Goal: Task Accomplishment & Management: Manage account settings

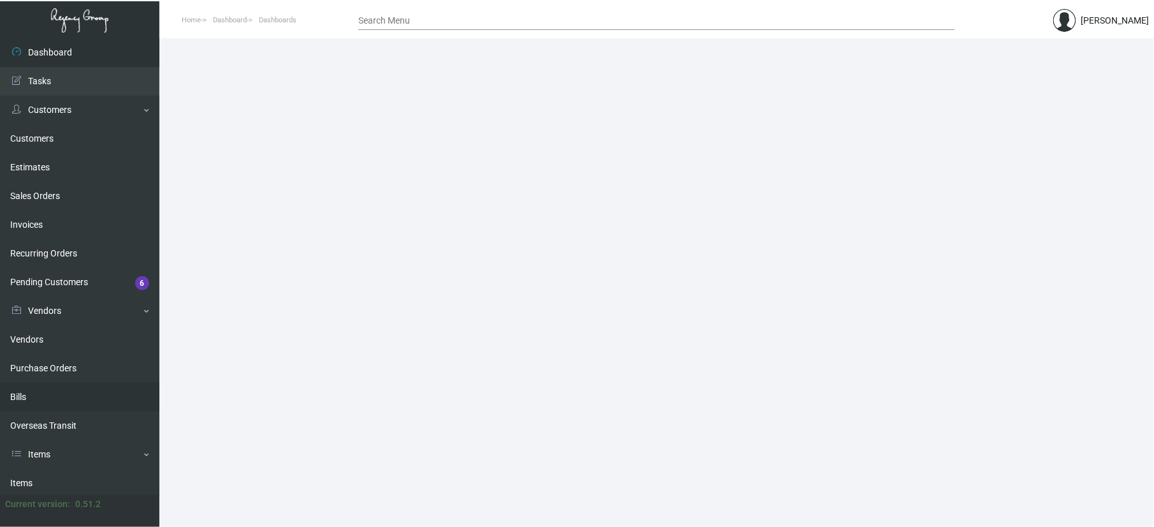
drag, startPoint x: 54, startPoint y: 476, endPoint x: 60, endPoint y: 393, distance: 82.4
click at [54, 476] on link "Items" at bounding box center [79, 483] width 159 height 29
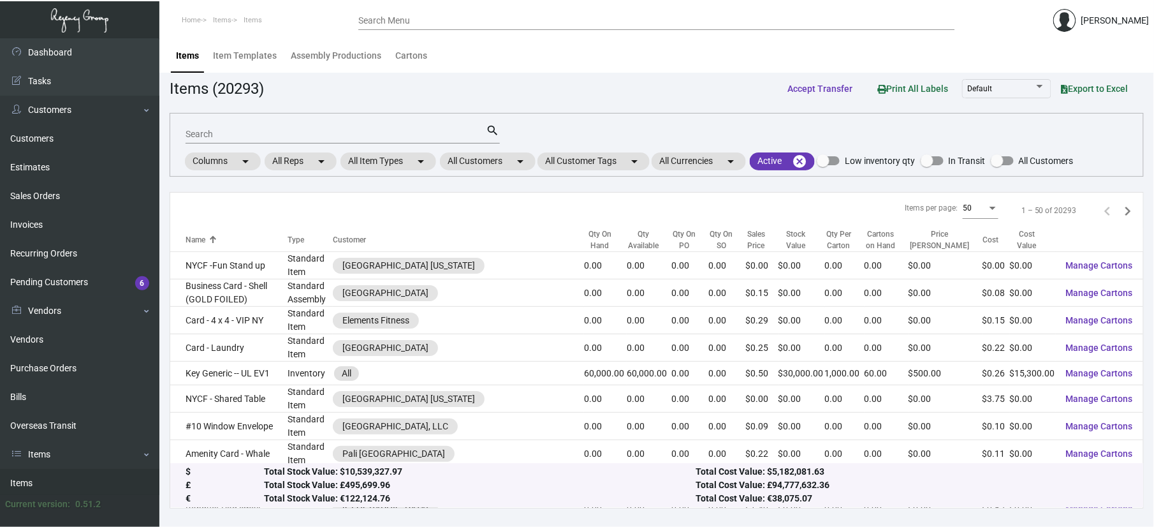
click at [219, 129] on input "Search" at bounding box center [336, 134] width 301 height 10
click at [91, 355] on link "Purchase Orders" at bounding box center [79, 368] width 159 height 29
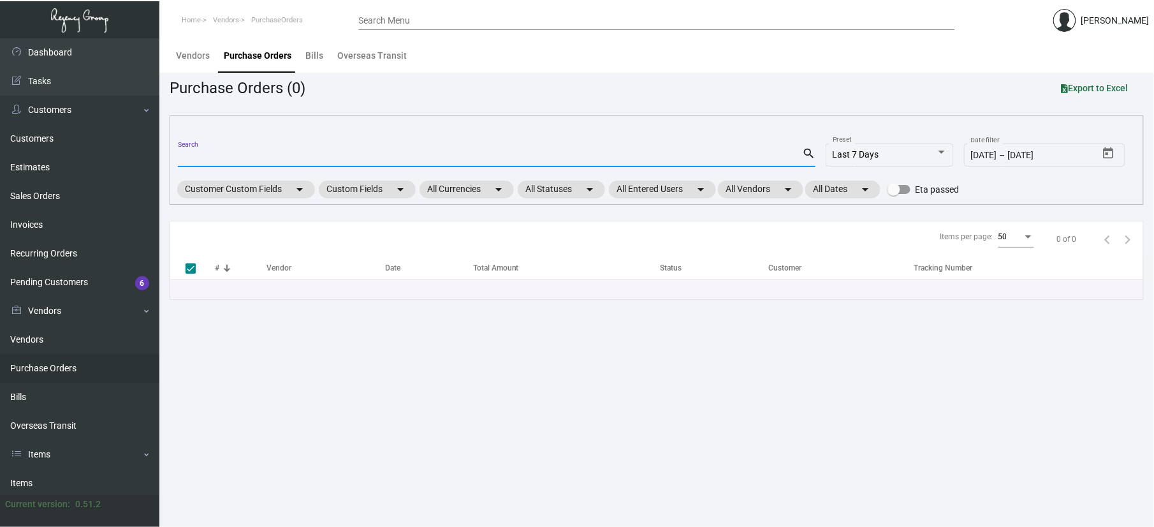
click at [281, 162] on input "Search" at bounding box center [490, 157] width 624 height 10
type input "1064"
checkbox input "false"
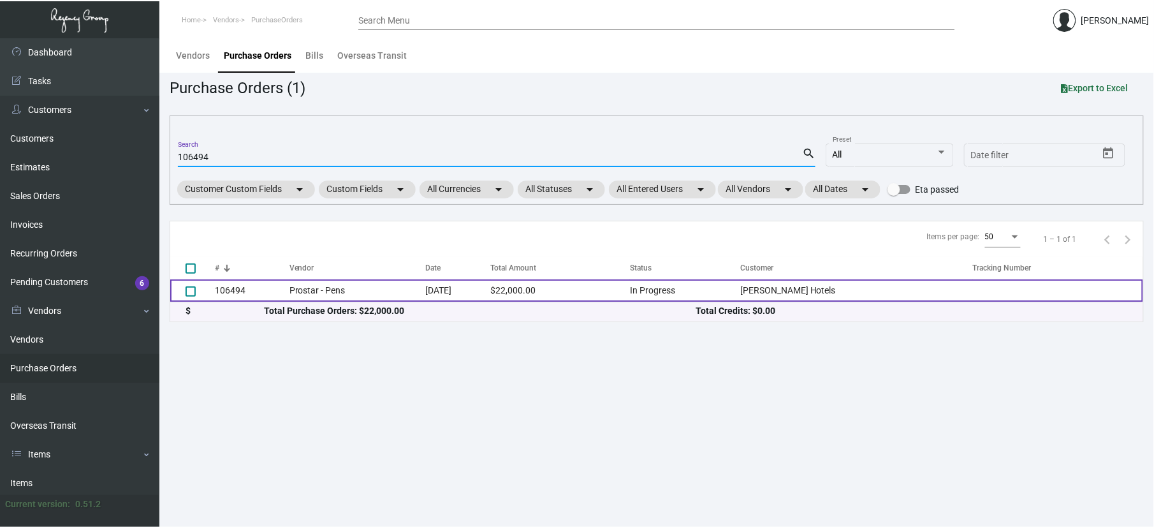
type input "106494"
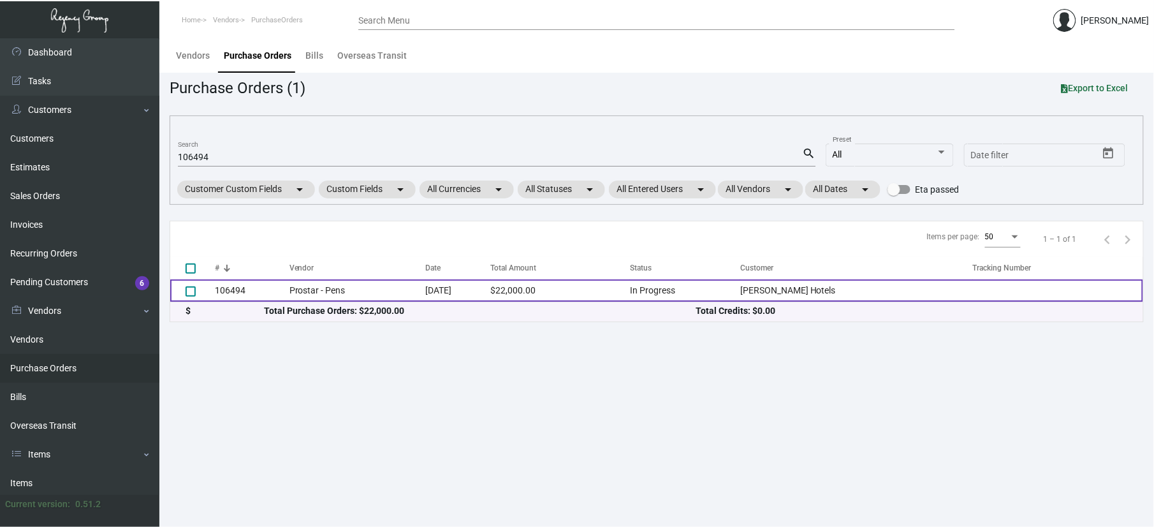
click at [367, 289] on td "Prostar - Pens" at bounding box center [357, 290] width 136 height 22
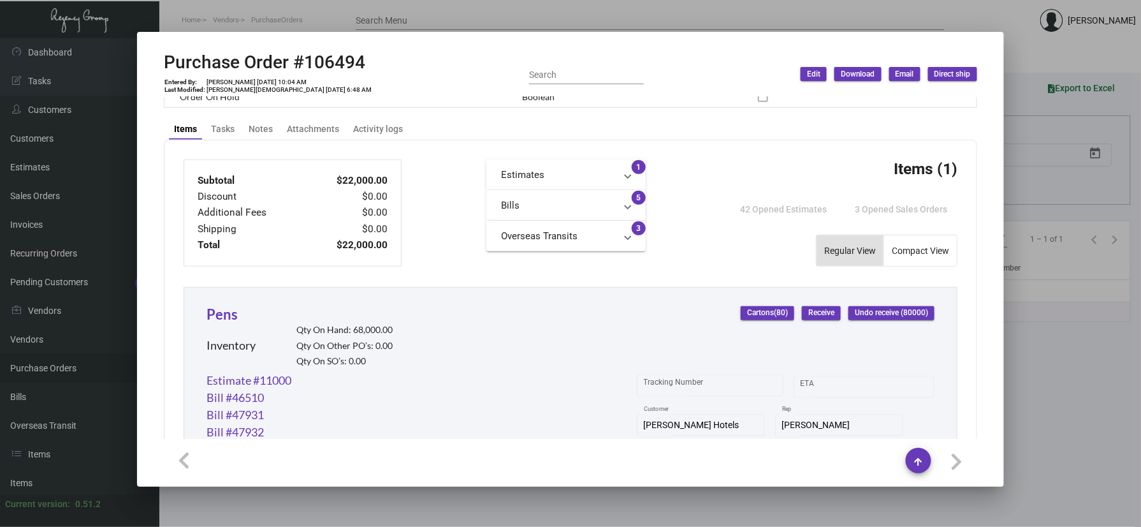
scroll to position [381, 0]
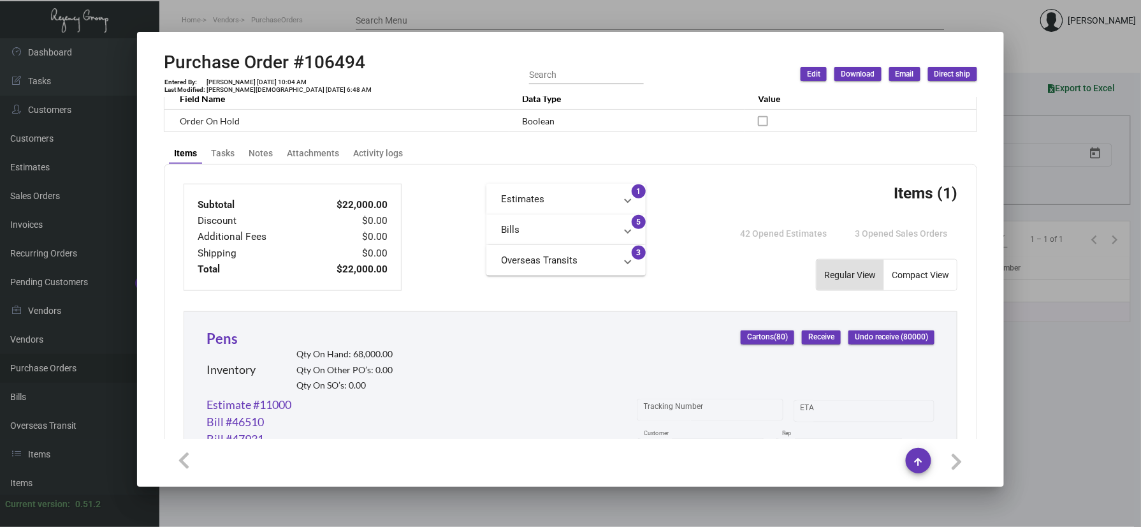
click at [814, 342] on span "Receive" at bounding box center [821, 337] width 26 height 11
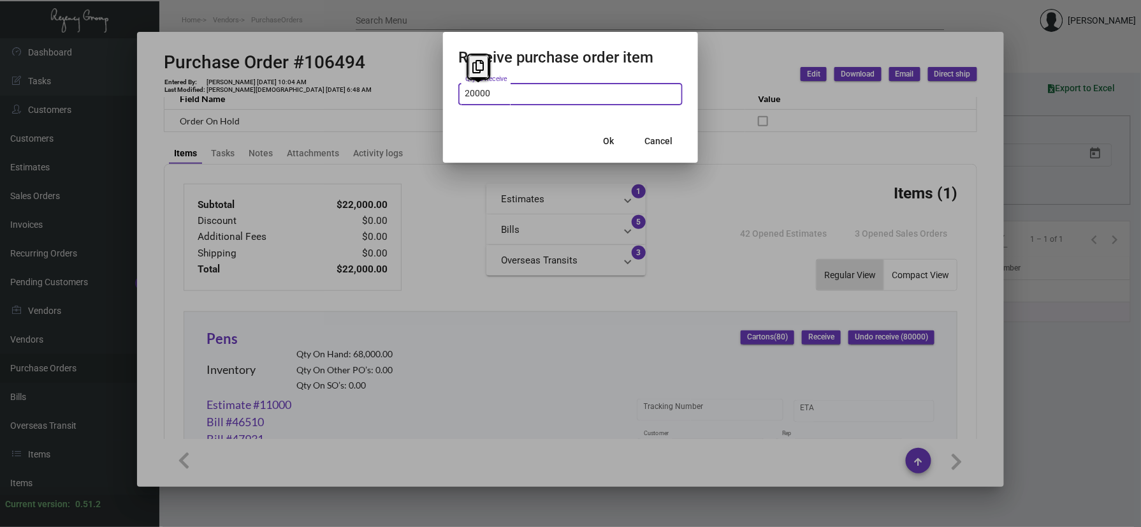
type input "20,000"
click at [613, 147] on button "Ok" at bounding box center [608, 140] width 41 height 23
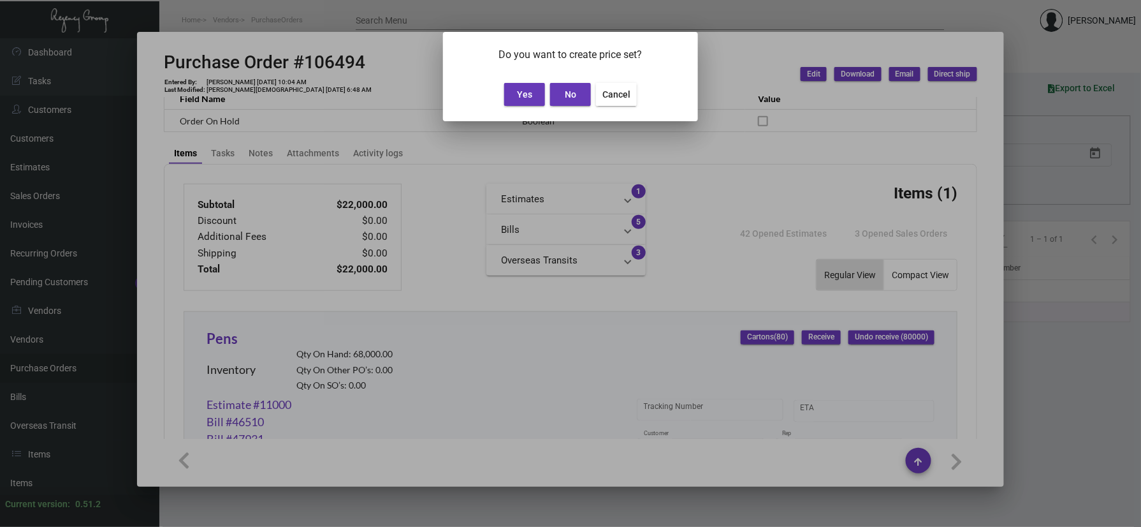
click at [523, 94] on span "Yes" at bounding box center [524, 94] width 15 height 10
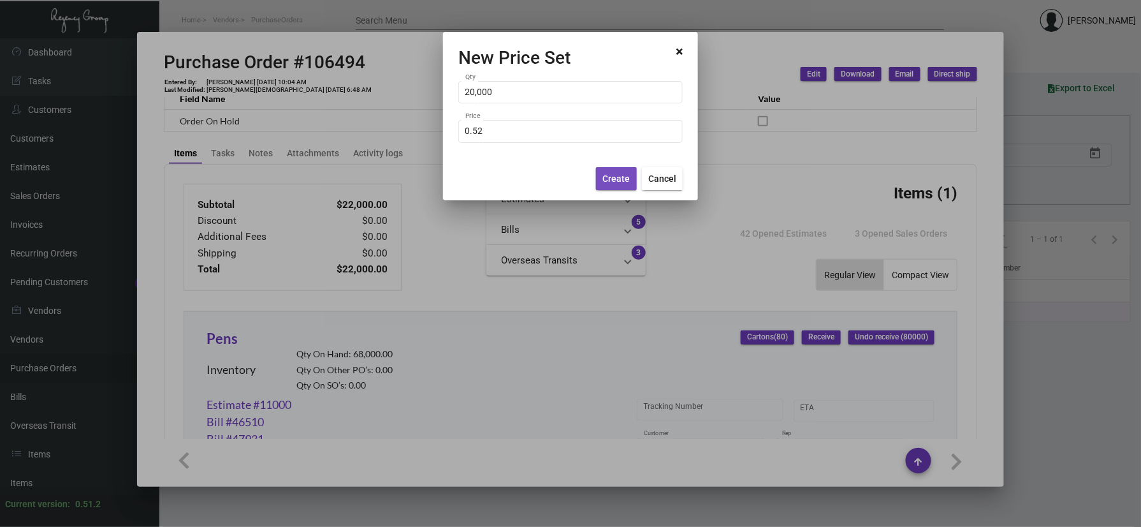
click at [616, 177] on span "Create" at bounding box center [616, 178] width 27 height 10
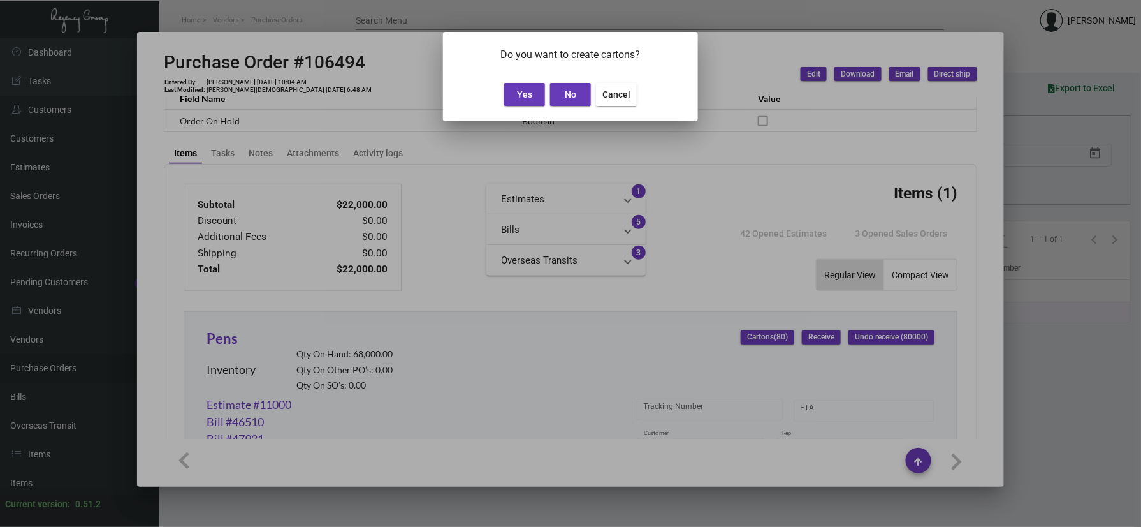
click at [564, 89] on button "No" at bounding box center [570, 94] width 41 height 23
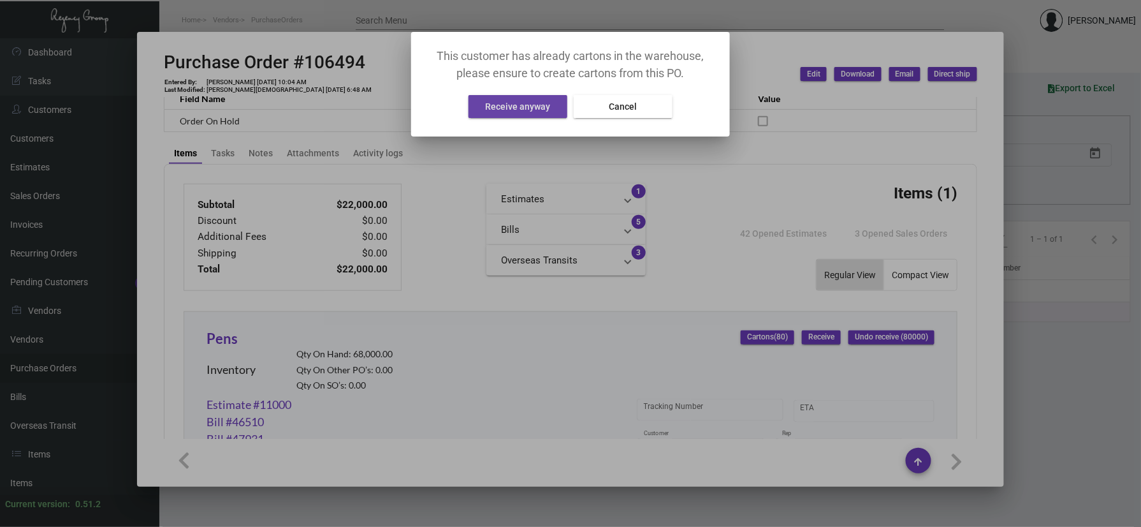
click at [521, 103] on span "Receive anyway" at bounding box center [518, 106] width 65 height 10
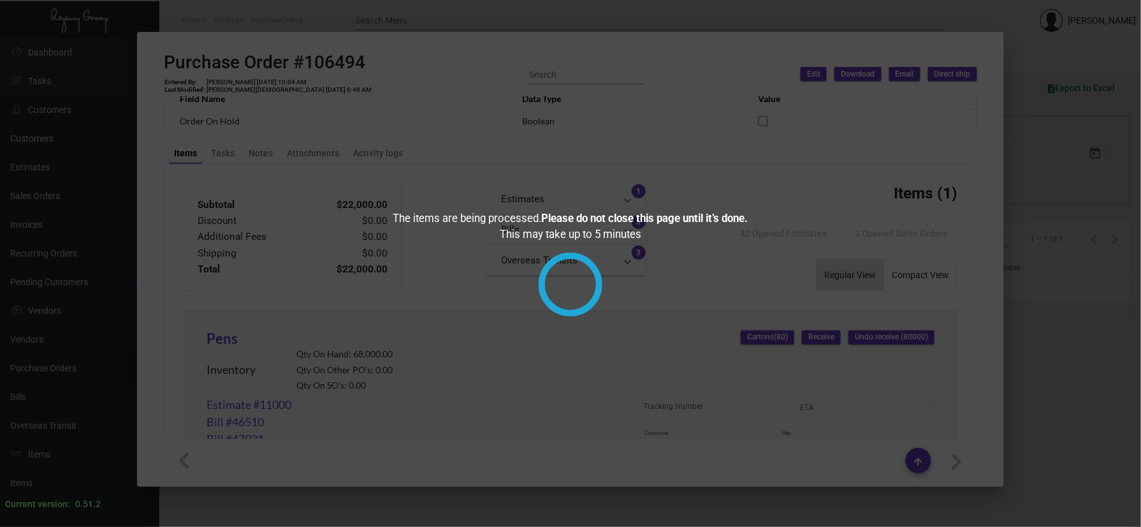
checkbox input "true"
